Goal: Information Seeking & Learning: Learn about a topic

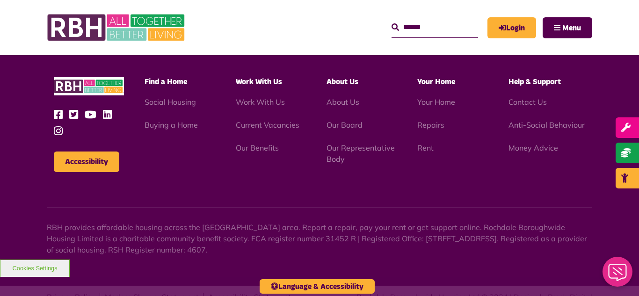
scroll to position [890, 0]
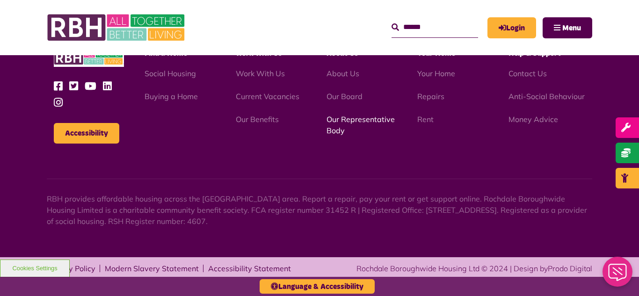
click at [343, 121] on link "Our Representative Body" at bounding box center [361, 125] width 68 height 21
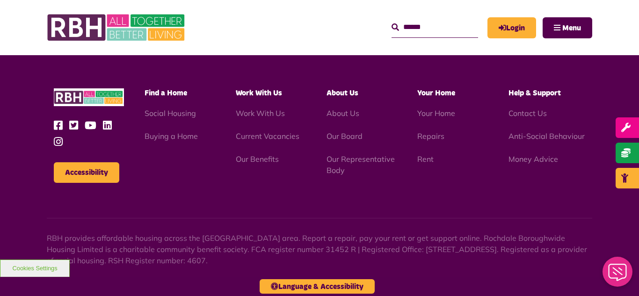
scroll to position [2844, 0]
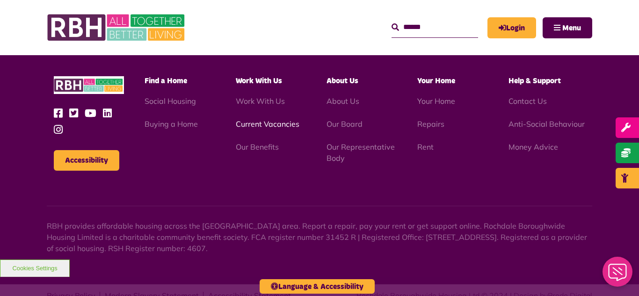
click at [263, 119] on link "Current Vacancies" at bounding box center [268, 123] width 64 height 9
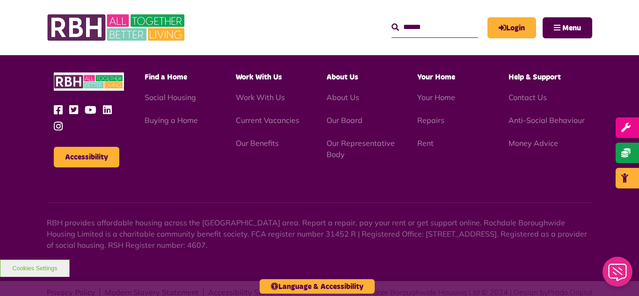
scroll to position [890, 0]
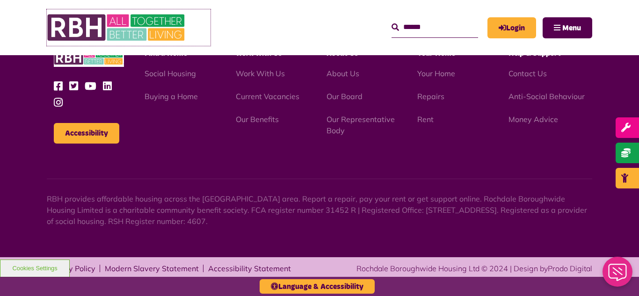
click at [118, 32] on img at bounding box center [117, 27] width 140 height 37
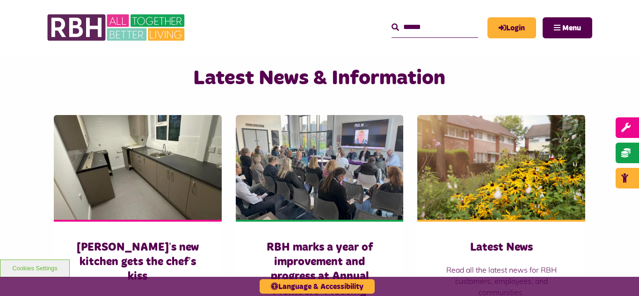
scroll to position [637, 0]
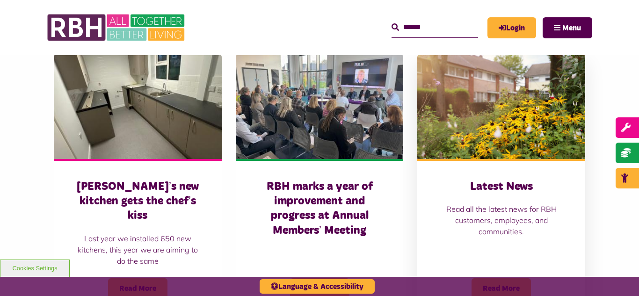
click at [472, 88] on img at bounding box center [502, 106] width 168 height 105
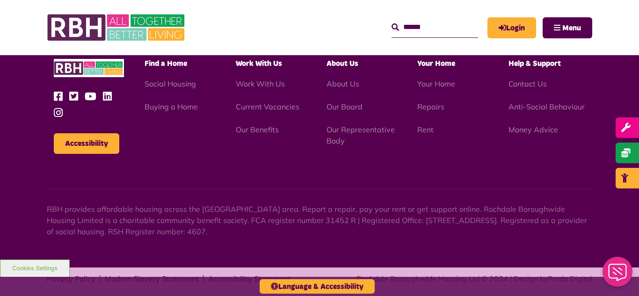
scroll to position [1332, 0]
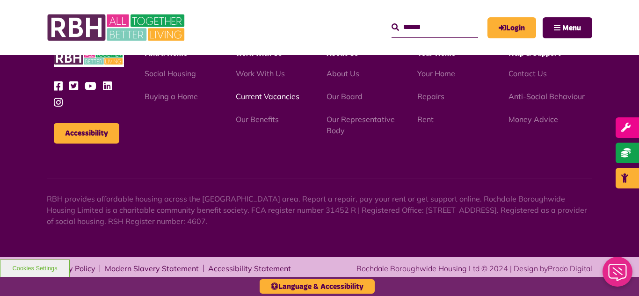
click at [269, 97] on link "Current Vacancies" at bounding box center [268, 96] width 64 height 9
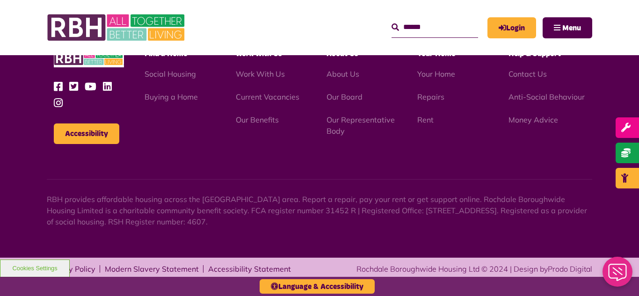
scroll to position [890, 0]
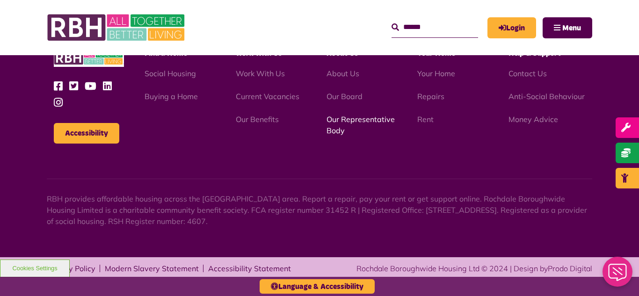
click at [369, 119] on link "Our Representative Body" at bounding box center [361, 125] width 68 height 21
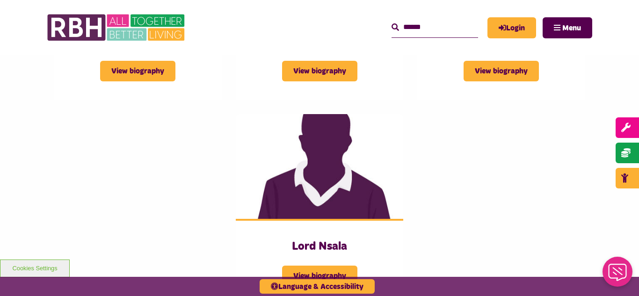
scroll to position [1479, 0]
